Goal: Task Accomplishment & Management: Use online tool/utility

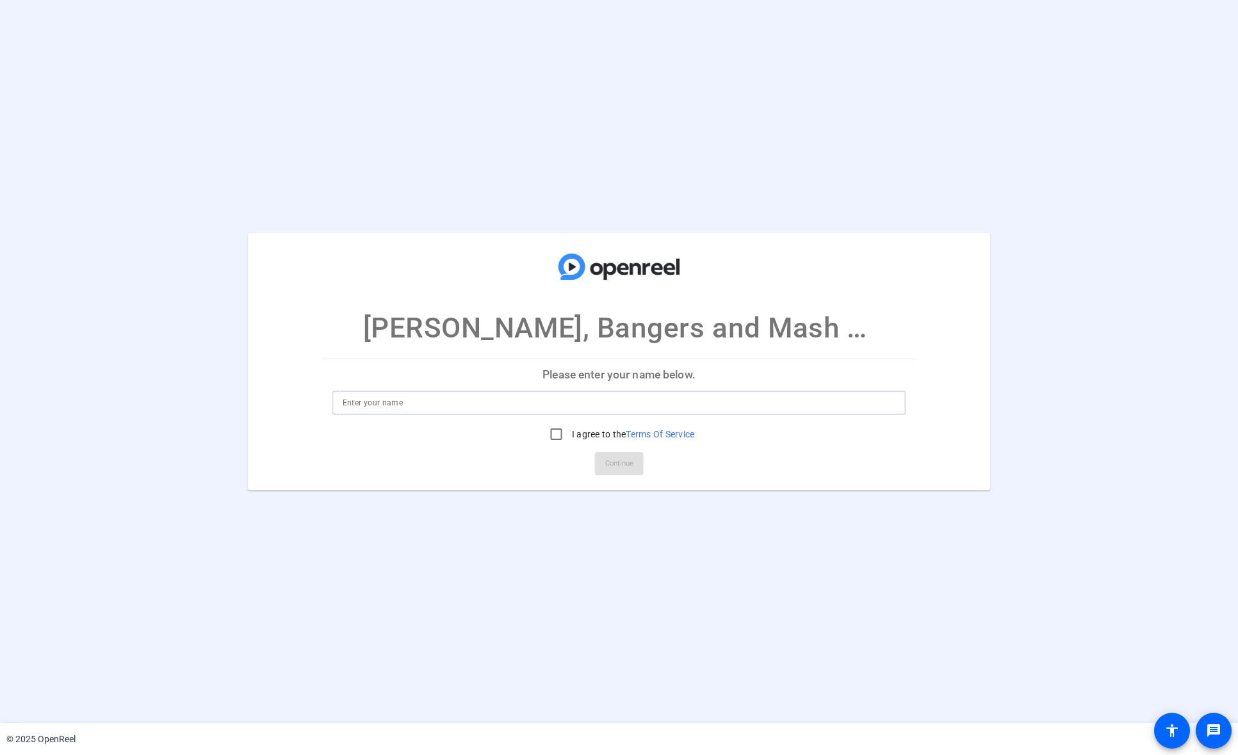
click at [407, 404] on input at bounding box center [620, 402] width 554 height 15
click at [550, 438] on input "I agree to the Terms Of Service" at bounding box center [557, 435] width 26 height 26
checkbox input "true"
click at [448, 404] on input at bounding box center [620, 402] width 554 height 15
click at [742, 401] on input at bounding box center [620, 402] width 554 height 15
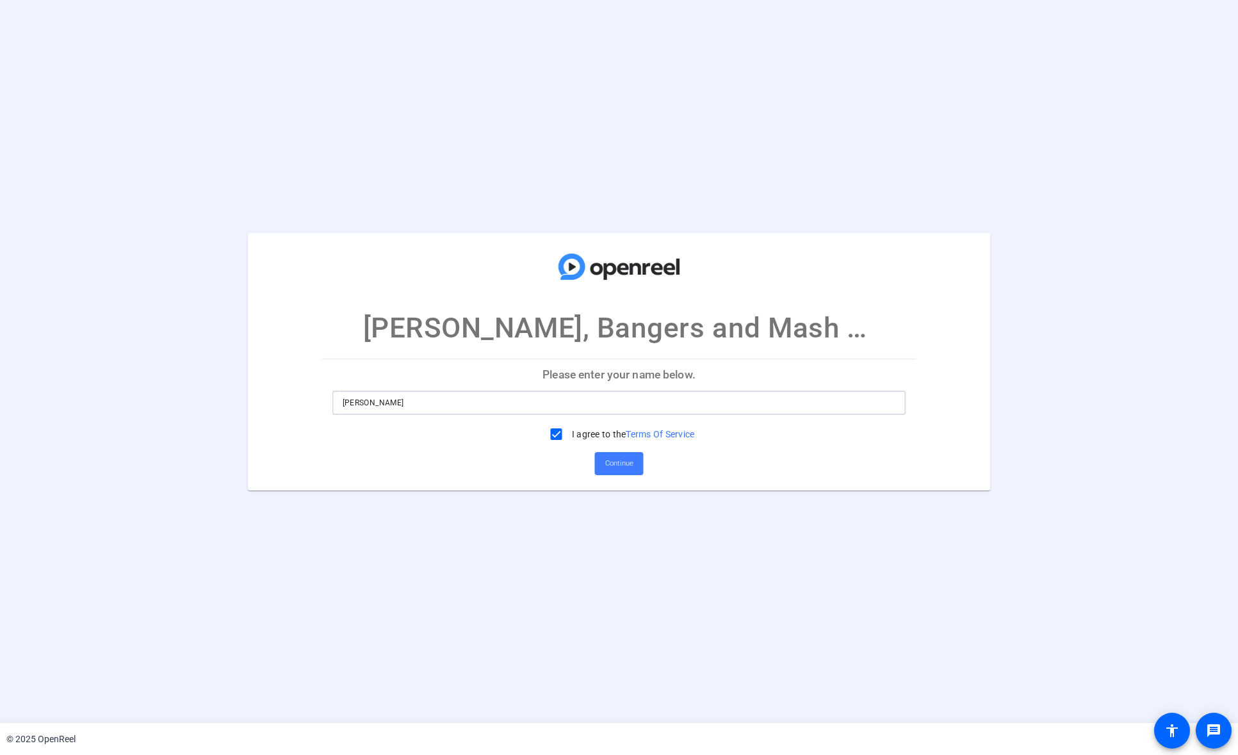
type input "[PERSON_NAME]"
click at [614, 465] on span "Continue" at bounding box center [619, 463] width 28 height 19
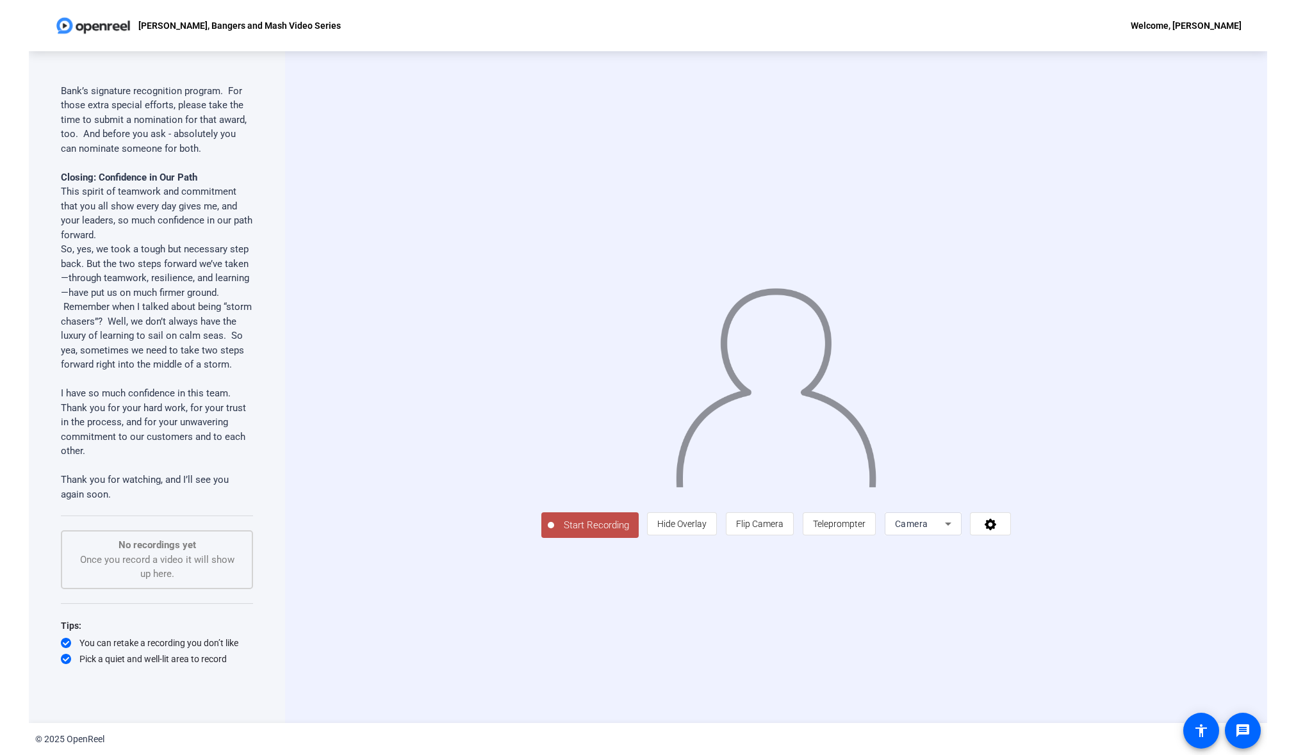
scroll to position [2165, 0]
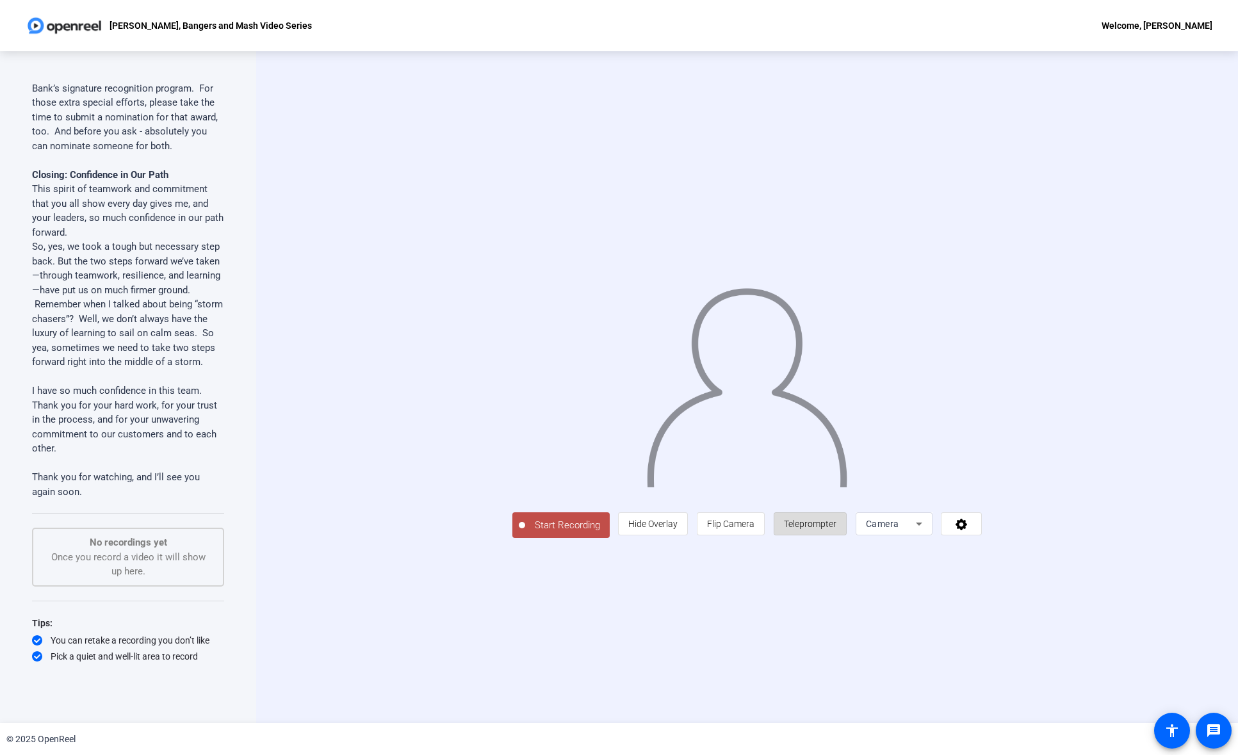
click at [837, 529] on span "Teleprompter" at bounding box center [810, 524] width 53 height 10
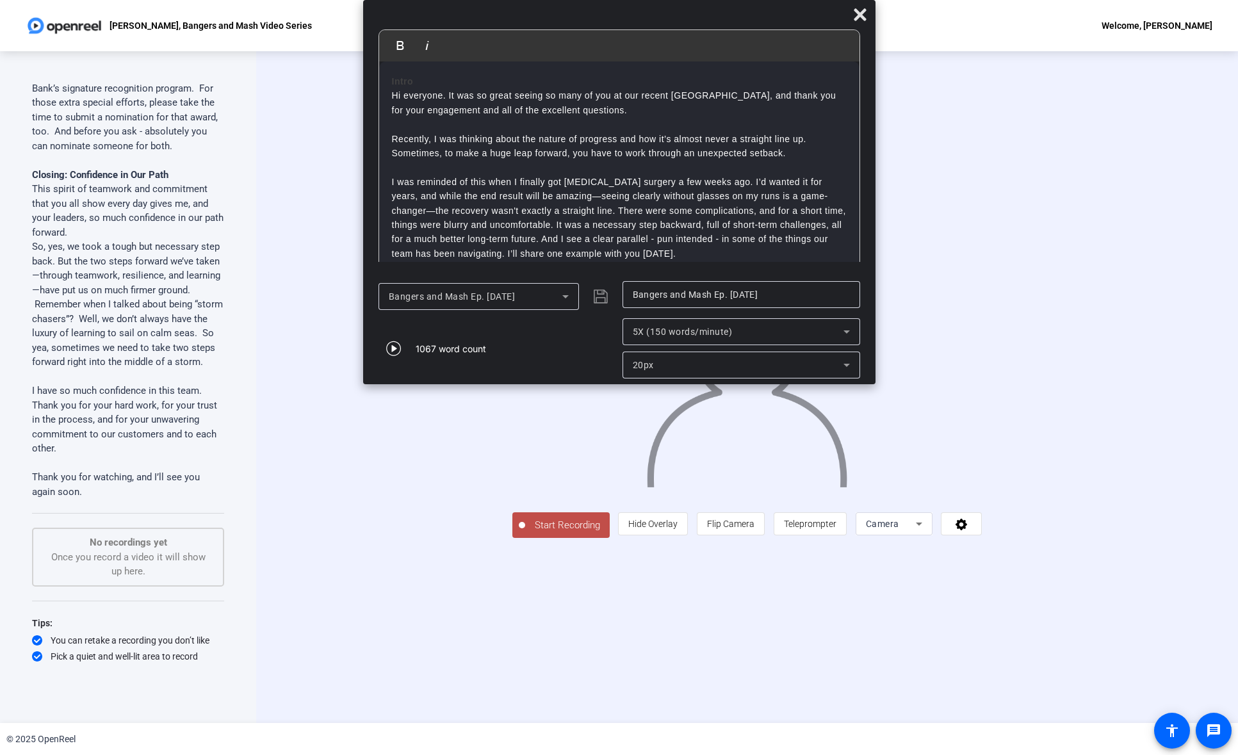
click at [696, 355] on div "20px" at bounding box center [741, 365] width 217 height 27
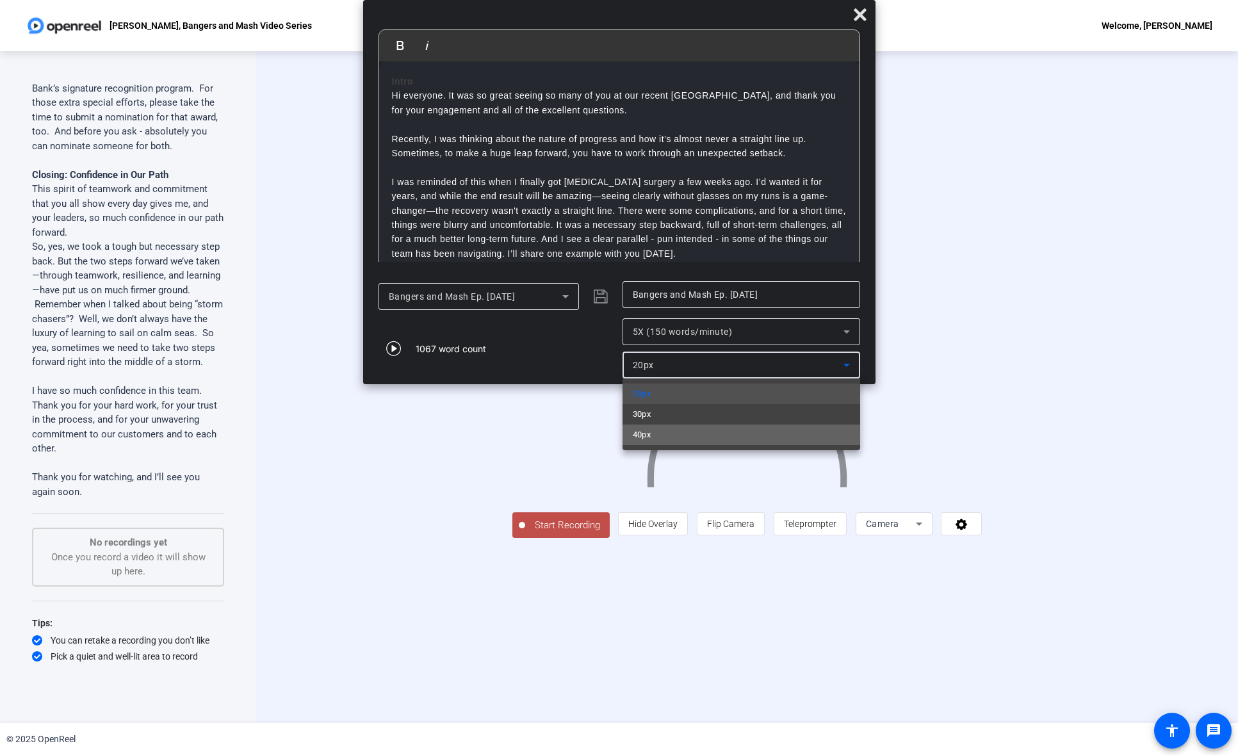
click at [687, 427] on mat-option "40px" at bounding box center [742, 435] width 238 height 21
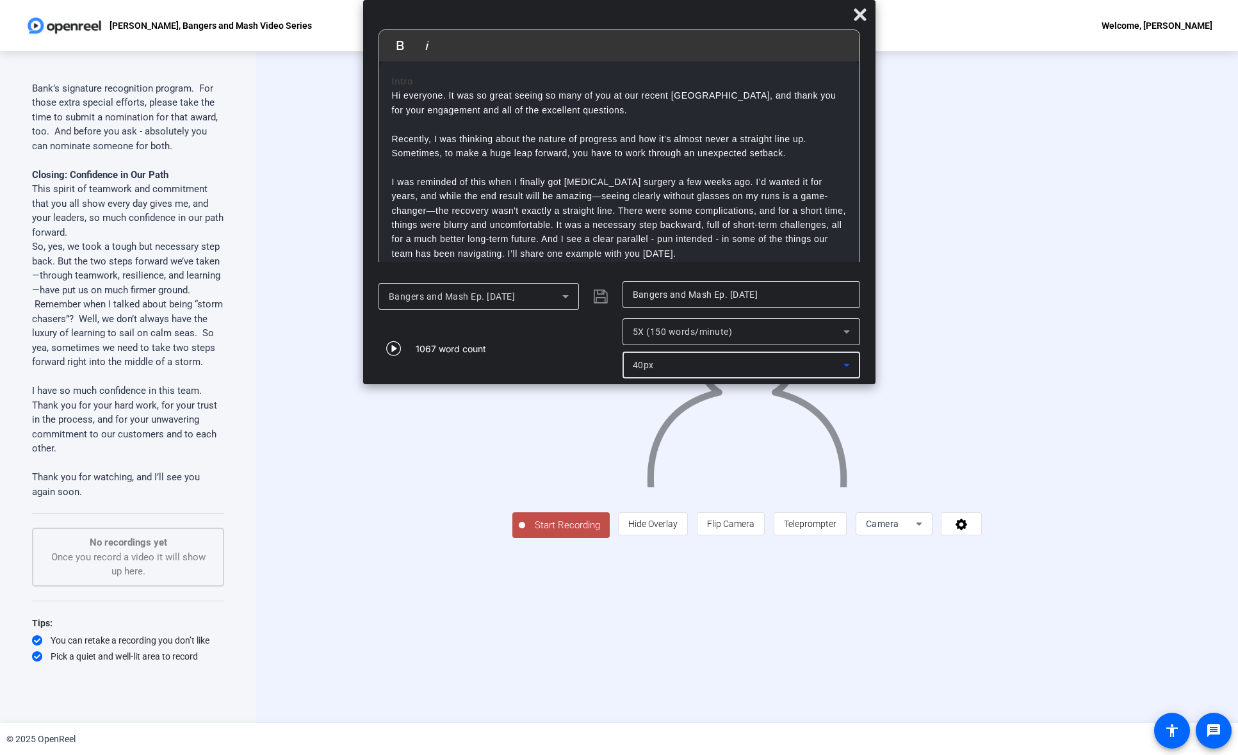
click at [697, 331] on span "5X (150 words/minute)" at bounding box center [683, 332] width 100 height 10
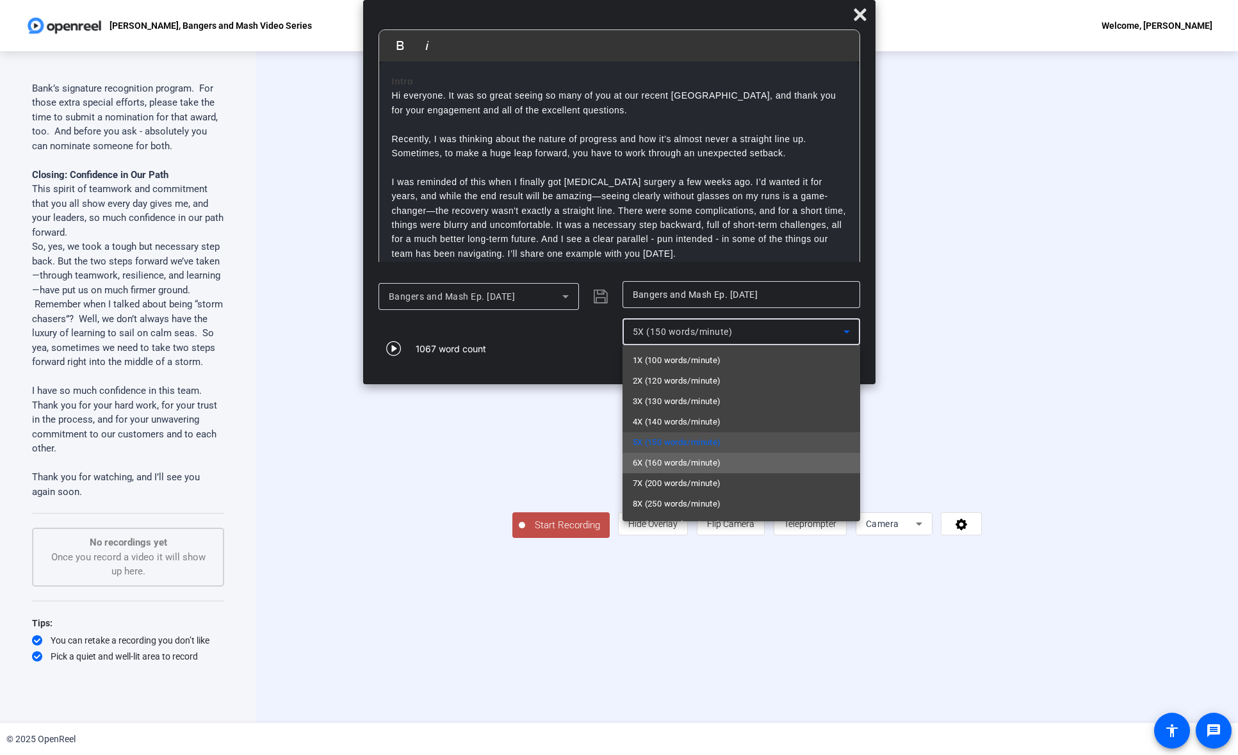
click at [693, 469] on span "6X (160 words/minute)" at bounding box center [677, 462] width 88 height 15
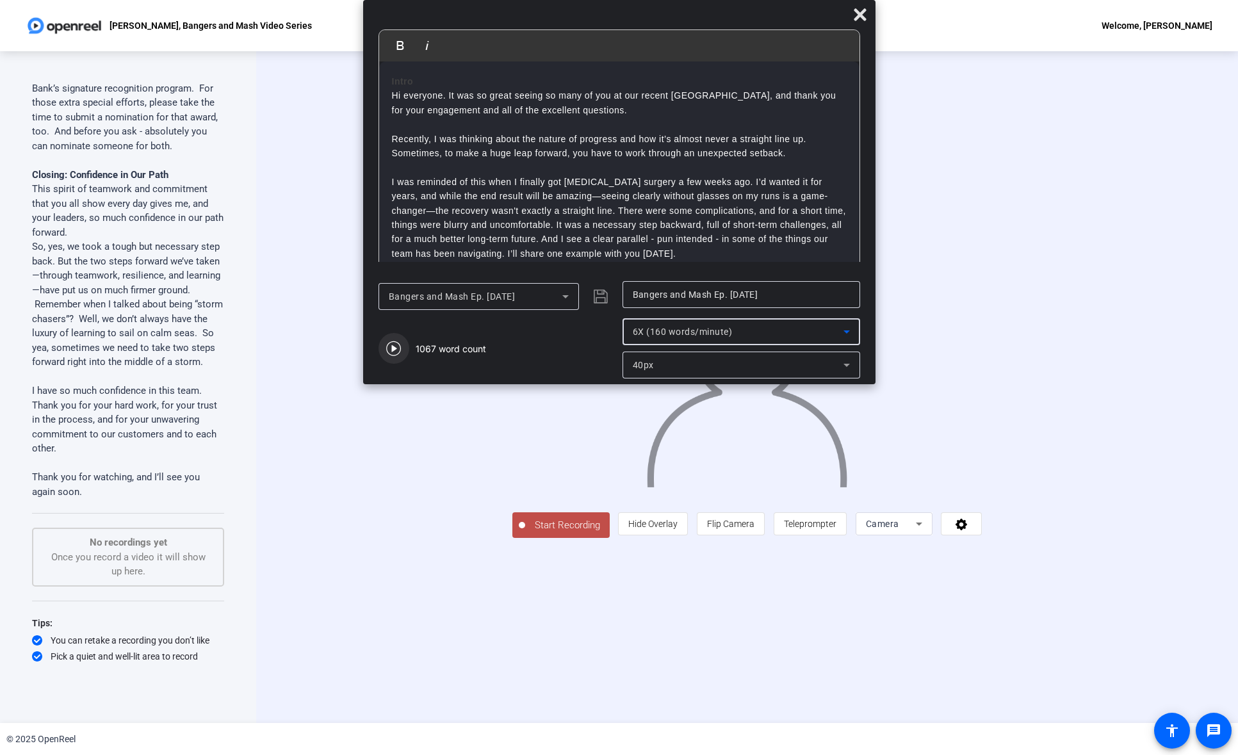
click at [393, 350] on icon "button" at bounding box center [393, 348] width 15 height 15
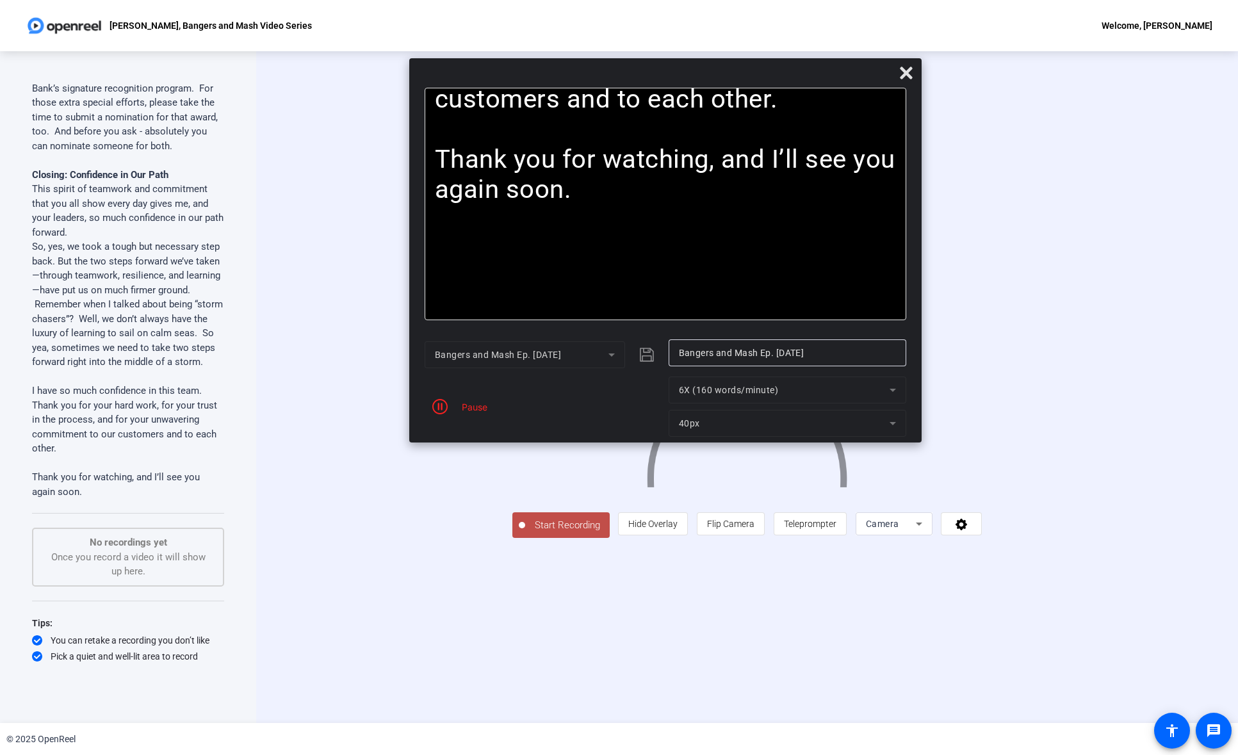
drag, startPoint x: 871, startPoint y: 382, endPoint x: 917, endPoint y: 440, distance: 74.3
click at [917, 440] on mat-dialog-actions "Bangers and Mash Ep. [DATE] Bangers and Mash Ep. [DATE] Pause 6X (160 words/min…" at bounding box center [665, 388] width 513 height 110
click at [753, 392] on mat-form-field "6X (160 words/minute)" at bounding box center [788, 390] width 238 height 27
click at [747, 390] on span "6X (160 words/minute)" at bounding box center [729, 390] width 100 height 10
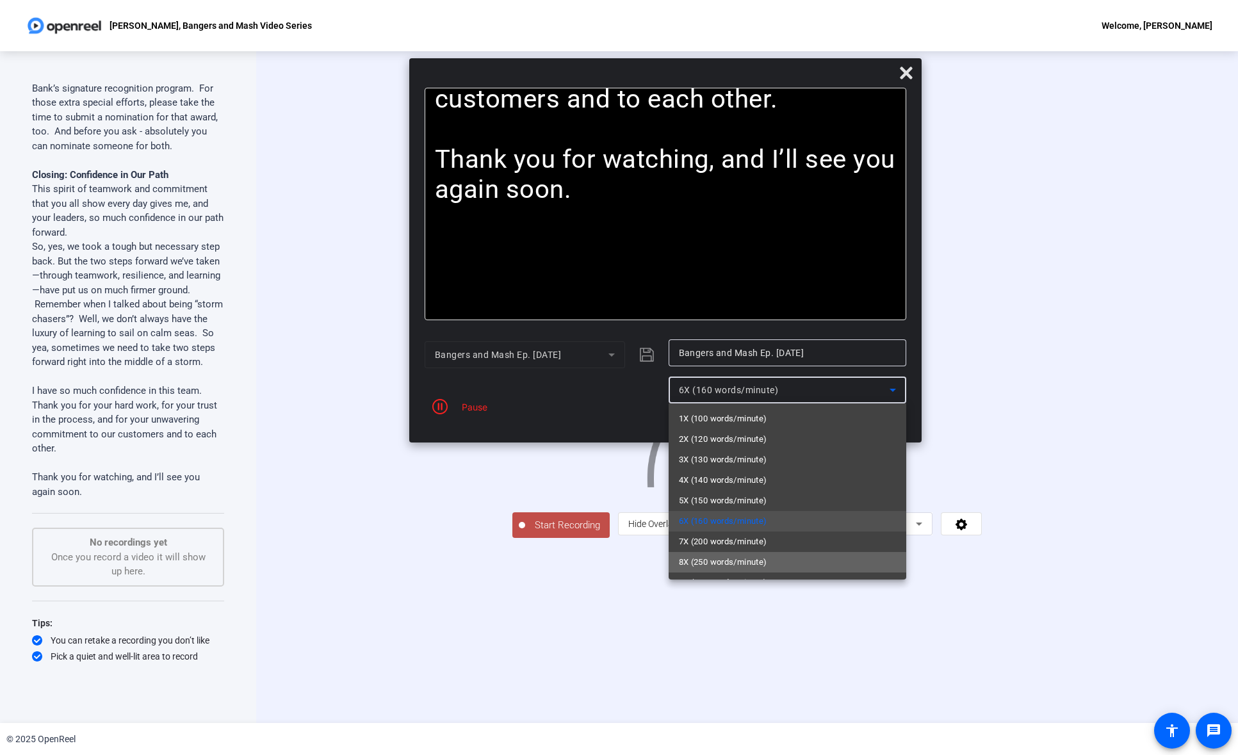
click at [752, 568] on span "8X (250 words/minute)" at bounding box center [723, 562] width 88 height 15
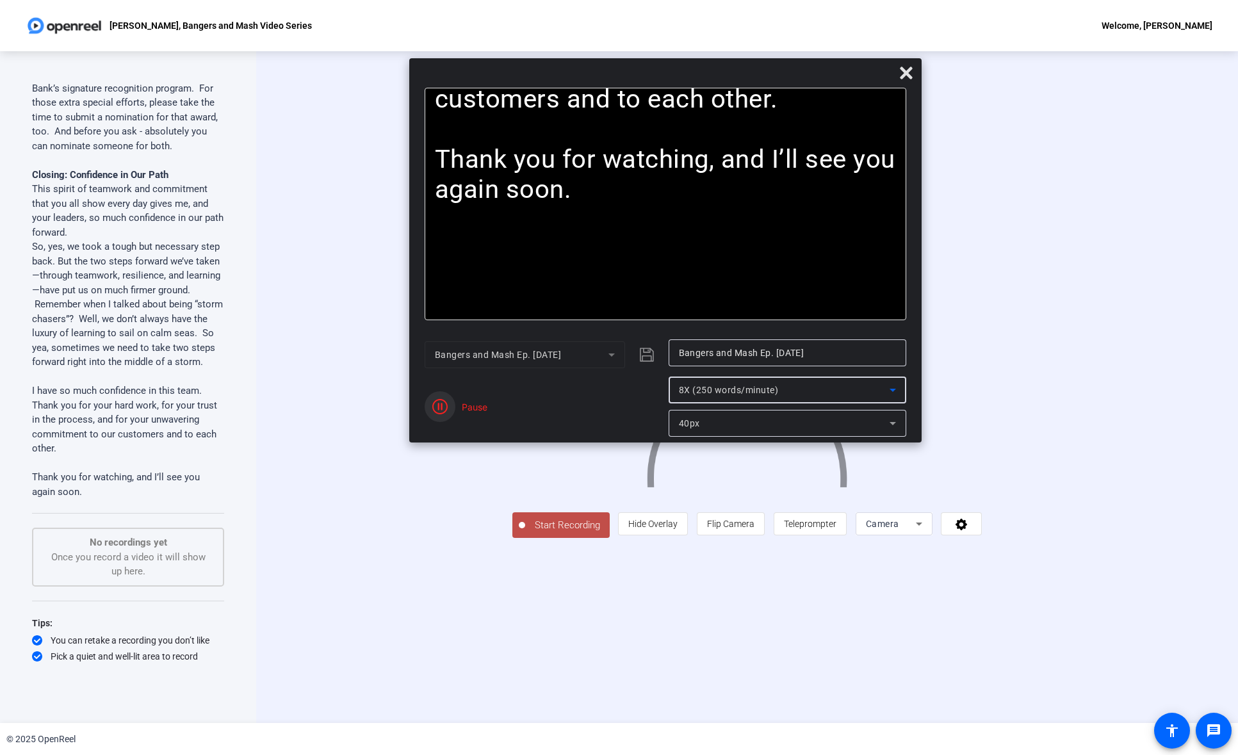
click at [442, 404] on icon "button" at bounding box center [439, 406] width 15 height 15
click at [717, 389] on span "8X (250 words/minute)" at bounding box center [729, 390] width 100 height 10
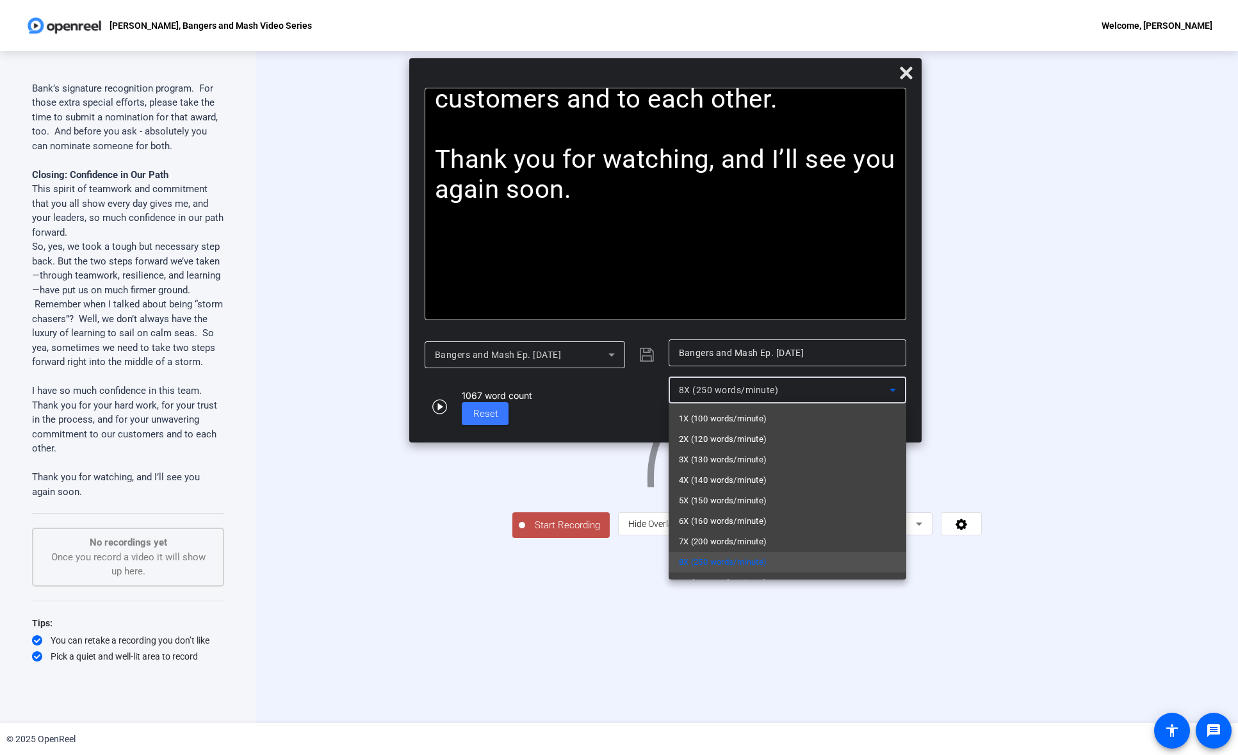
click at [716, 389] on div at bounding box center [619, 377] width 1238 height 755
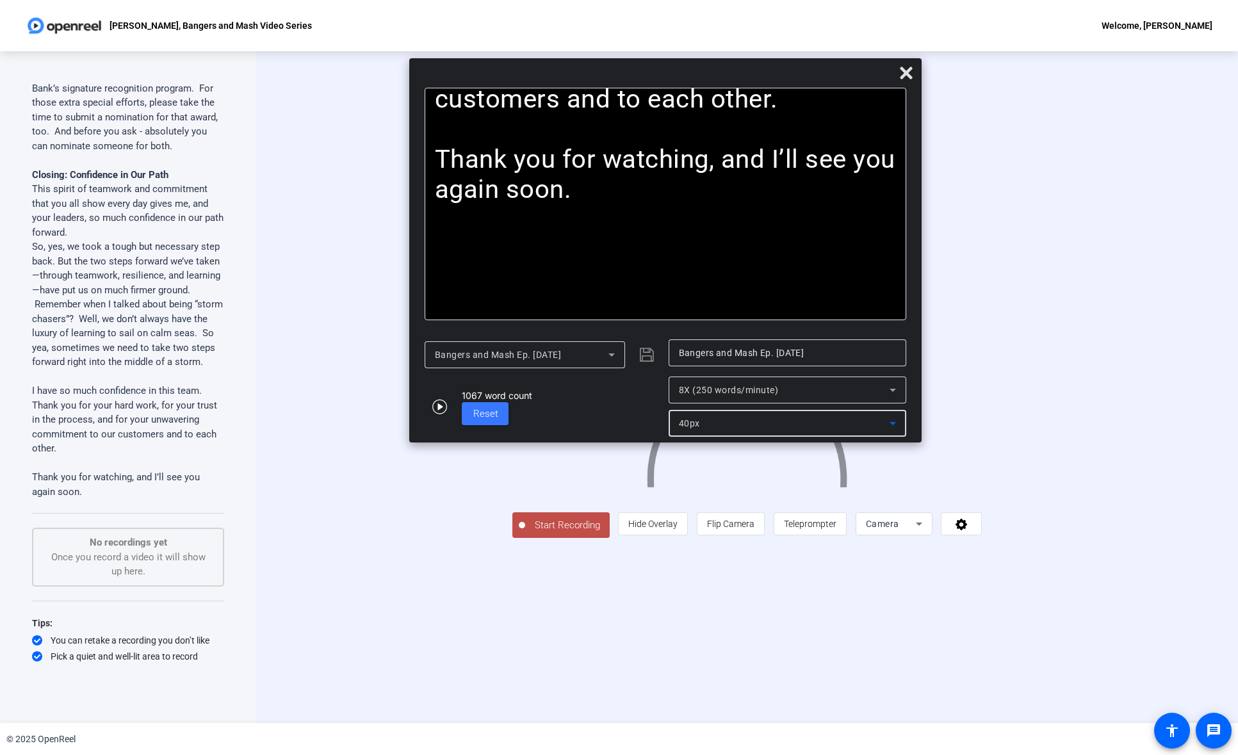
click at [720, 417] on div "40px" at bounding box center [784, 423] width 211 height 15
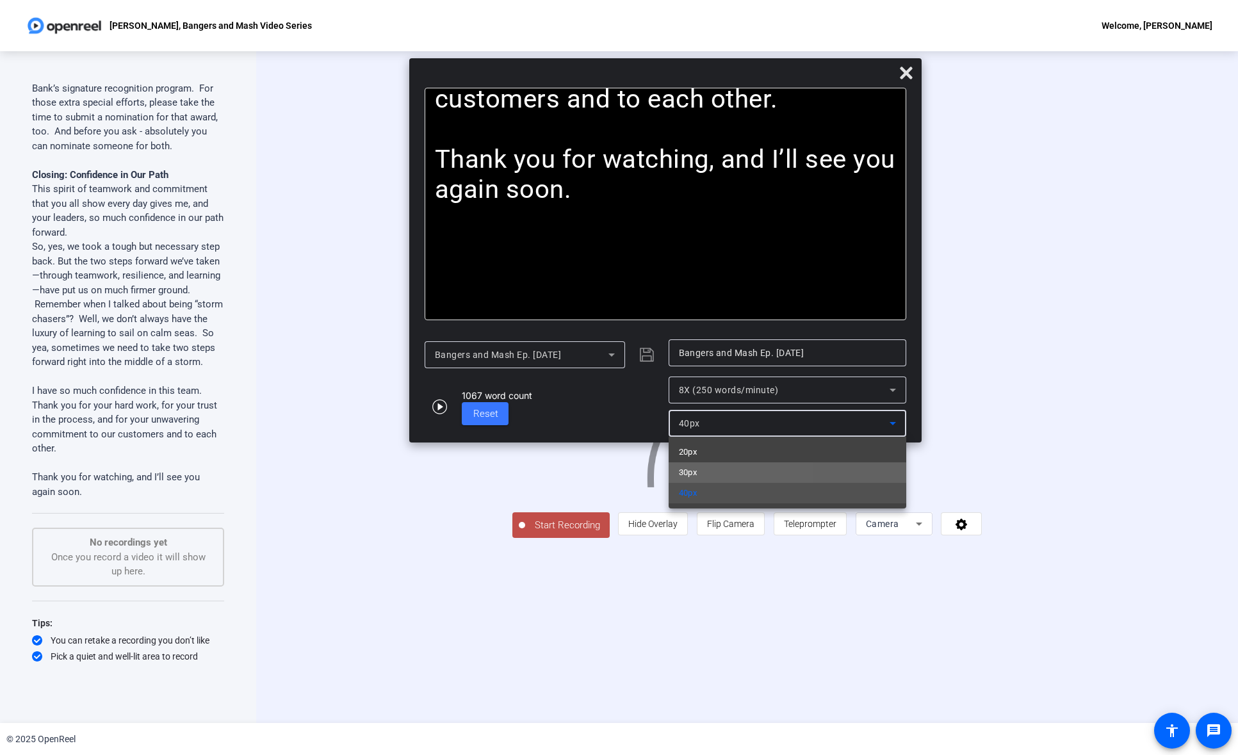
click at [697, 479] on span "30px" at bounding box center [688, 472] width 19 height 15
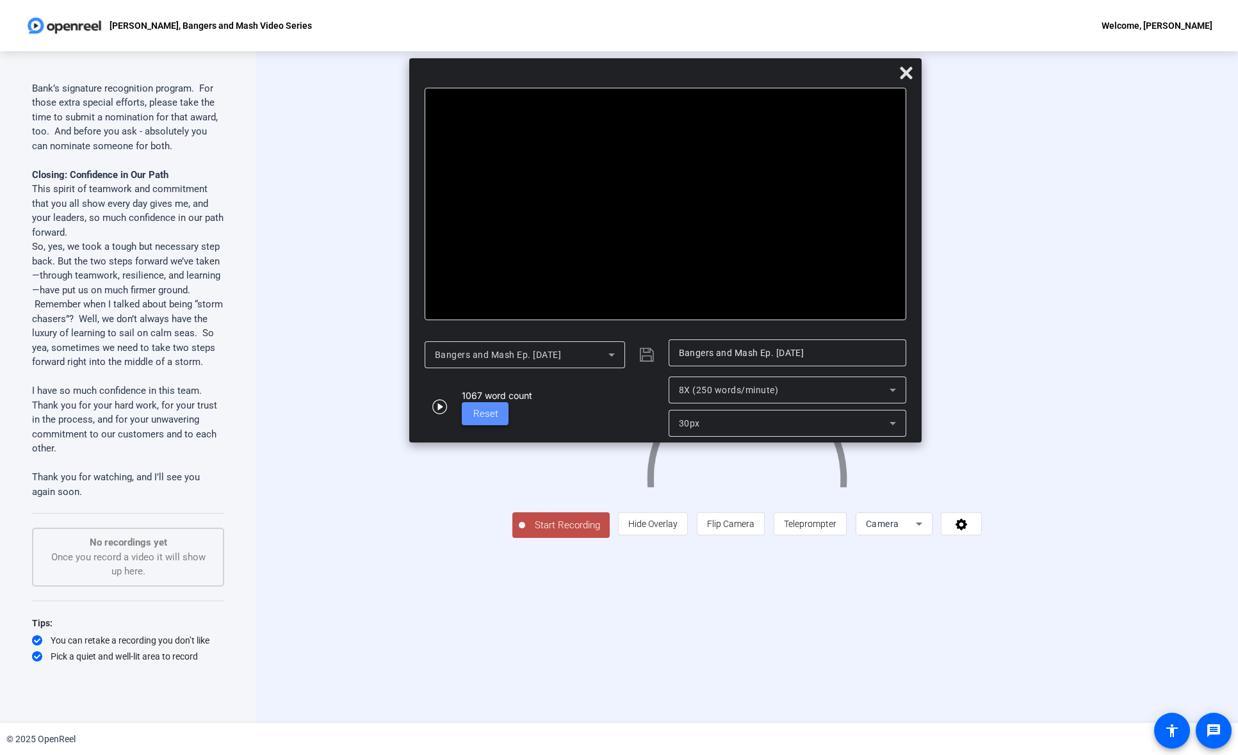
click at [475, 413] on span "Reset" at bounding box center [485, 414] width 25 height 12
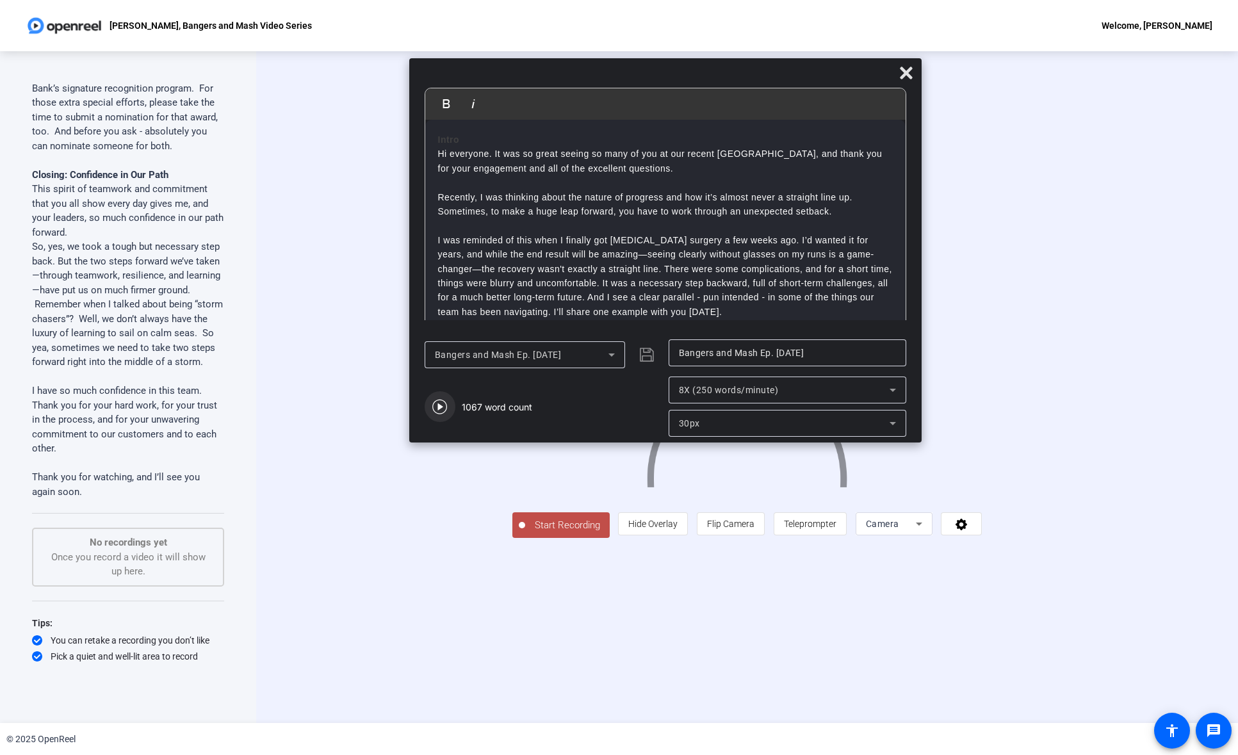
click at [441, 406] on icon "button" at bounding box center [439, 407] width 15 height 15
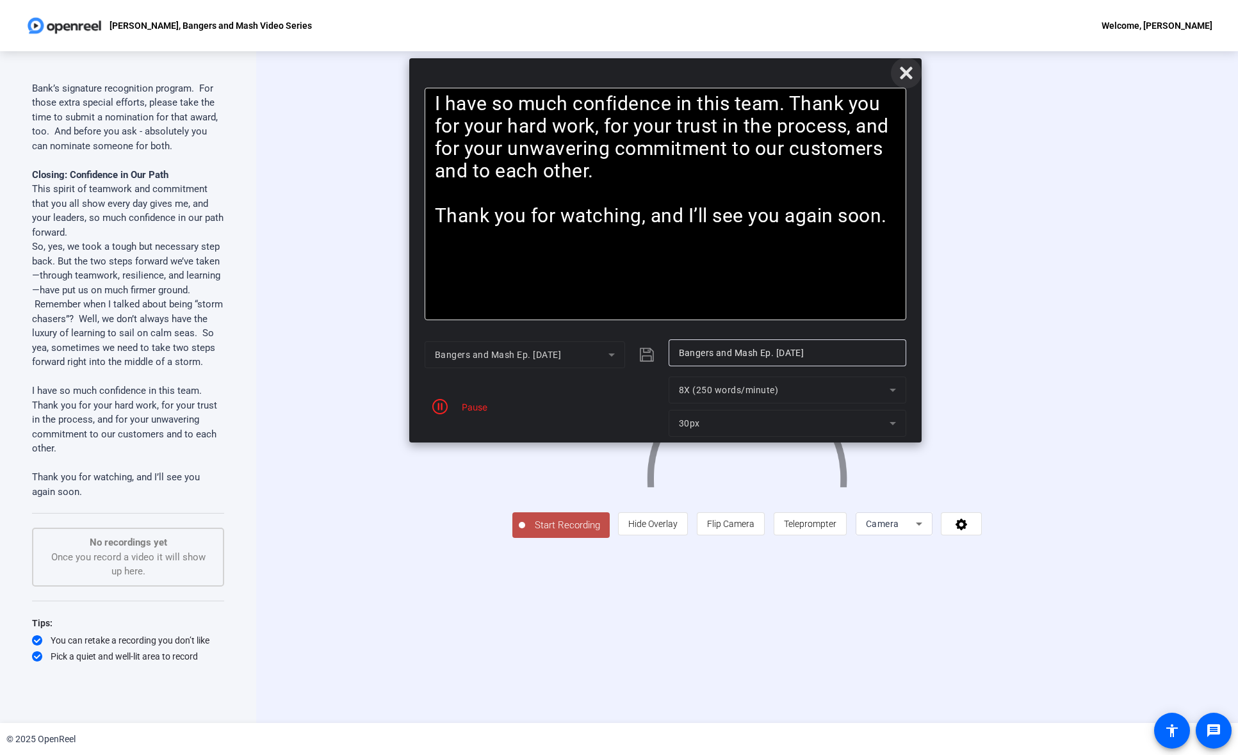
click at [915, 67] on span at bounding box center [906, 73] width 31 height 31
click at [909, 69] on icon at bounding box center [906, 73] width 12 height 12
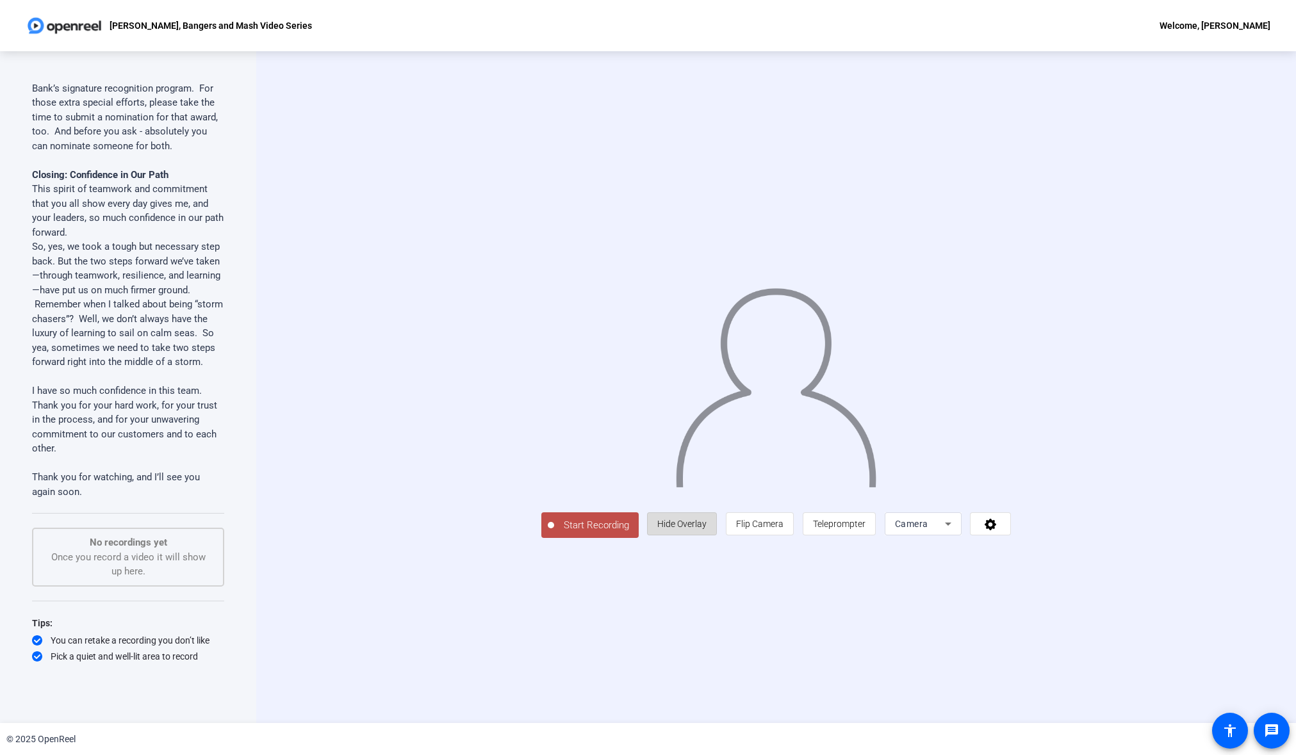
click at [707, 529] on span "Hide Overlay" at bounding box center [681, 524] width 49 height 10
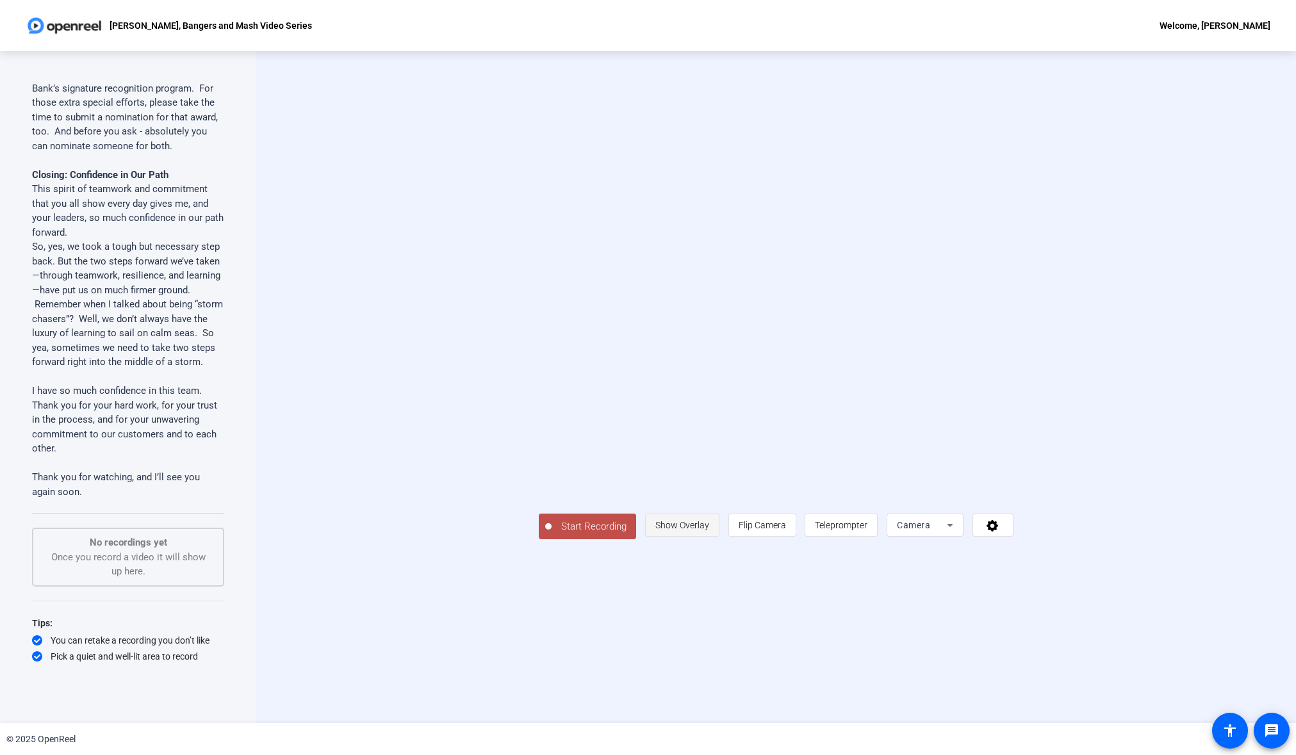
click at [709, 530] on span "Show Overlay" at bounding box center [682, 525] width 54 height 10
